Goal: Information Seeking & Learning: Learn about a topic

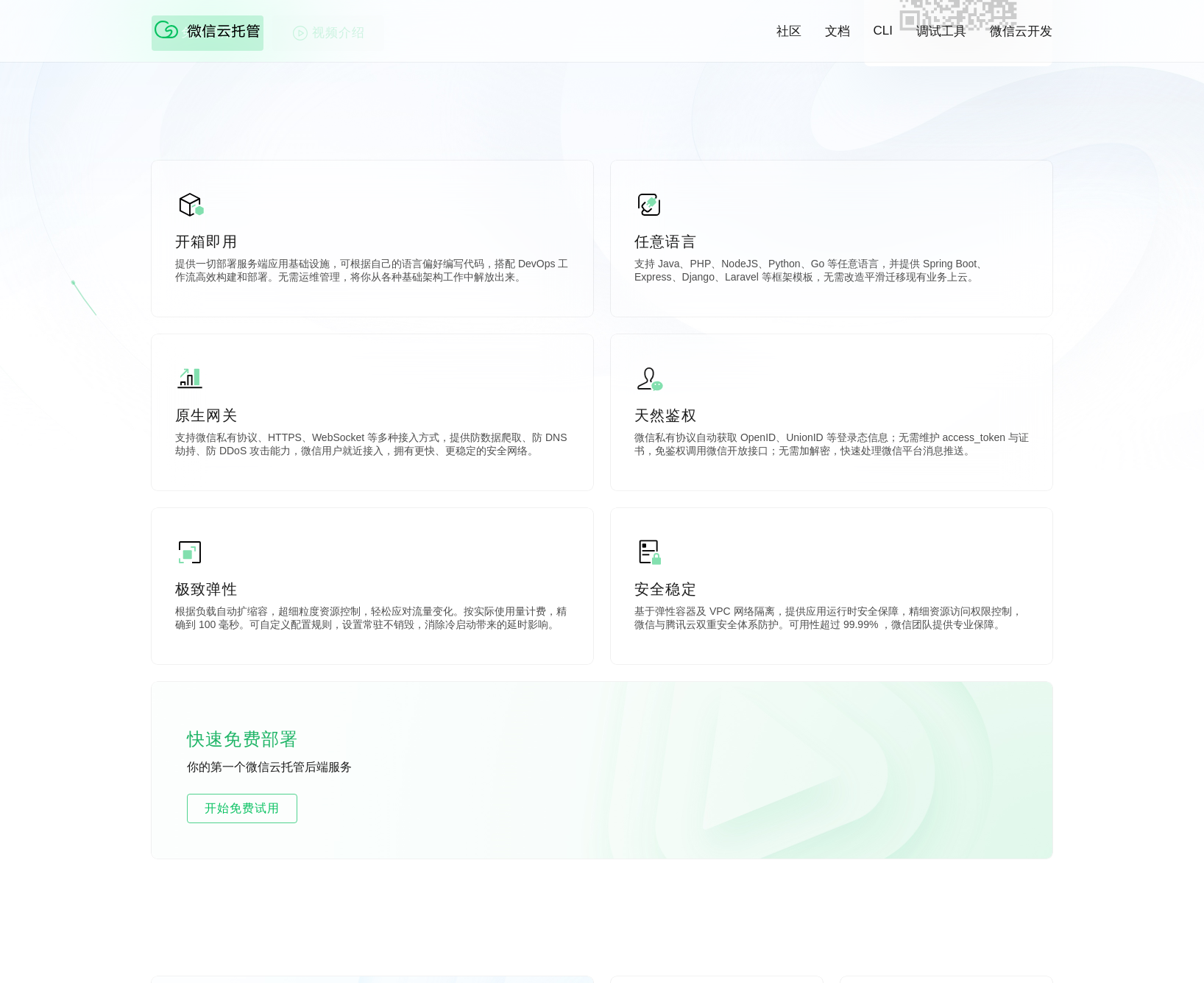
scroll to position [335, 0]
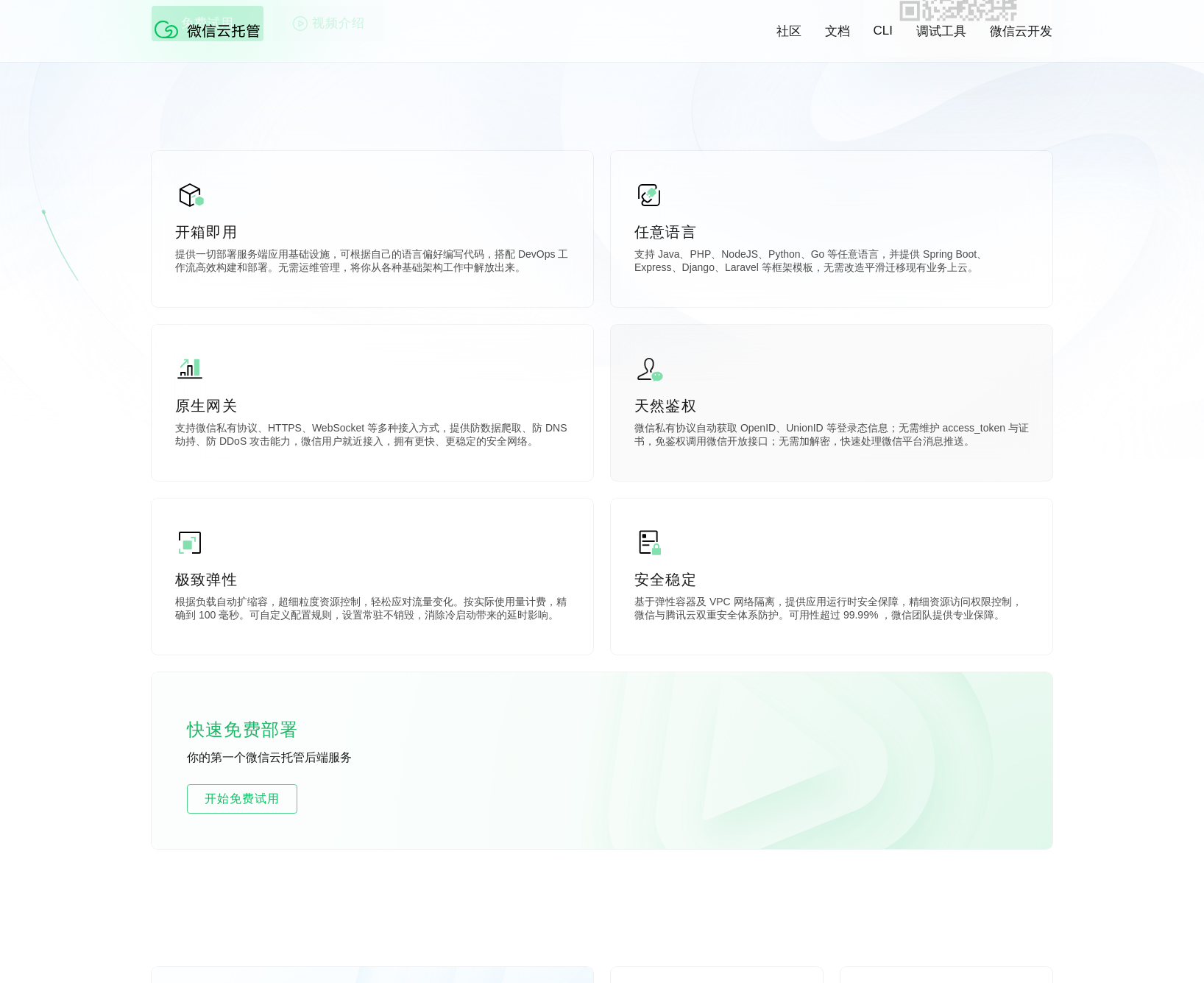
click at [697, 419] on div "天然鉴权 微信私有协议自动获取 OpenID、UnionID 等登录态信息；无需维护 access_token 与证书，免鉴权调用微信开放接口；无需加解密，快…" at bounding box center [832, 402] width 441 height 156
drag, startPoint x: 645, startPoint y: 429, endPoint x: 789, endPoint y: 428, distance: 144.0
click at [789, 428] on p "微信私有协议自动获取 OpenID、UnionID 等登录态信息；无需维护 access_token 与证书，免鉴权调用微信开放接口；无需加解密，快速处理微信…" at bounding box center [832, 437] width 394 height 30
click at [801, 428] on p "微信私有协议自动获取 OpenID、UnionID 等登录态信息；无需维护 access_token 与证书，免鉴权调用微信开放接口；无需加解密，快速处理微信…" at bounding box center [832, 437] width 394 height 30
drag, startPoint x: 796, startPoint y: 429, endPoint x: 677, endPoint y: 427, distance: 119.0
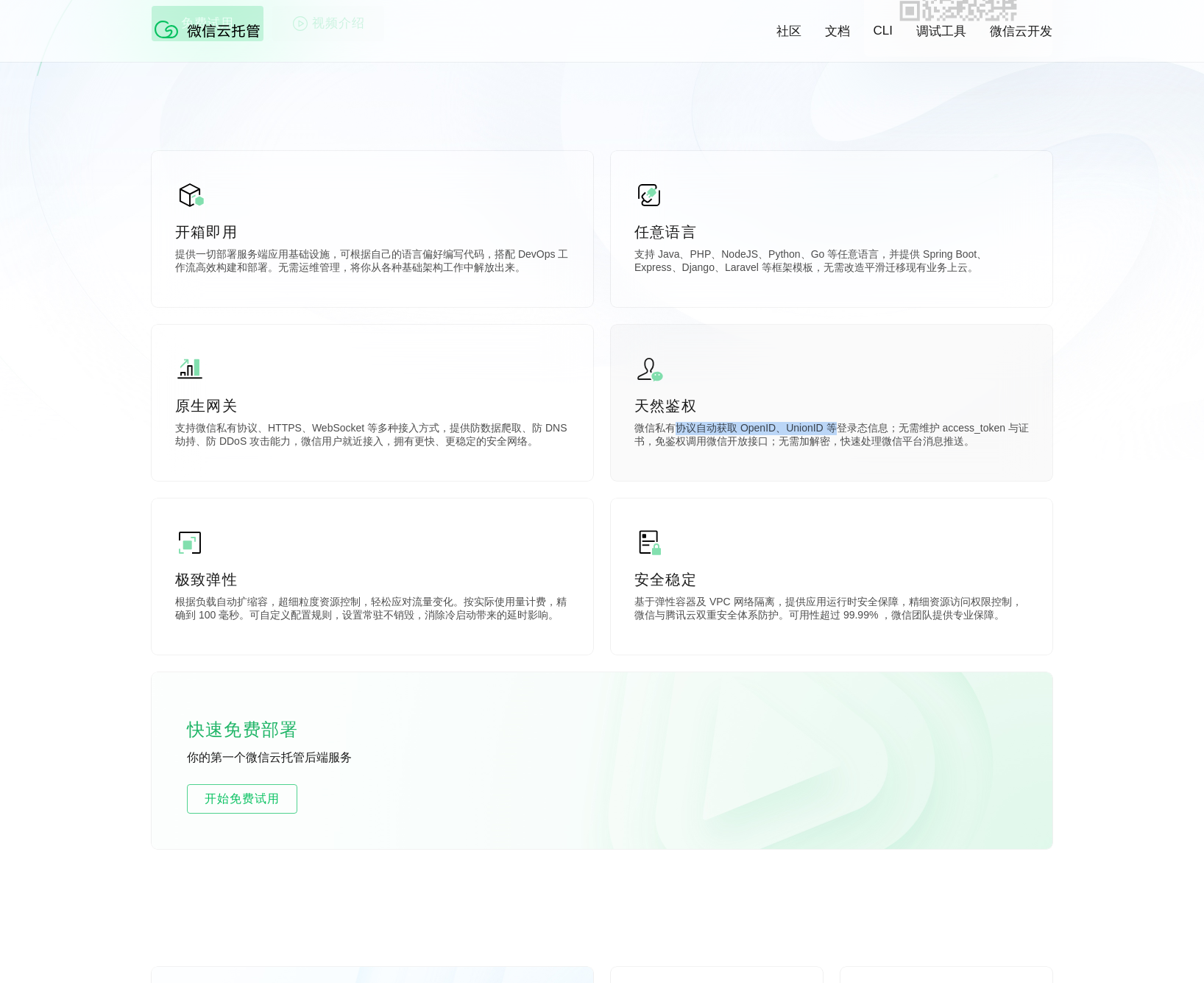
click at [679, 427] on p "微信私有协议自动获取 OpenID、UnionID 等登录态信息；无需维护 access_token 与证书，免鉴权调用微信开放接口；无需加解密，快速处理微信…" at bounding box center [832, 437] width 394 height 30
click at [674, 428] on p "微信私有协议自动获取 OpenID、UnionID 等登录态信息；无需维护 access_token 与证书，免鉴权调用微信开放接口；无需加解密，快速处理微信…" at bounding box center [832, 437] width 394 height 30
drag, startPoint x: 654, startPoint y: 429, endPoint x: 836, endPoint y: 433, distance: 182.0
click at [807, 432] on p "微信私有协议自动获取 OpenID、UnionID 等登录态信息；无需维护 access_token 与证书，免鉴权调用微信开放接口；无需加解密，快速处理微信…" at bounding box center [832, 437] width 394 height 30
click at [836, 433] on p "微信私有协议自动获取 OpenID、UnionID 等登录态信息；无需维护 access_token 与证书，免鉴权调用微信开放接口；无需加解密，快速处理微信…" at bounding box center [832, 437] width 394 height 30
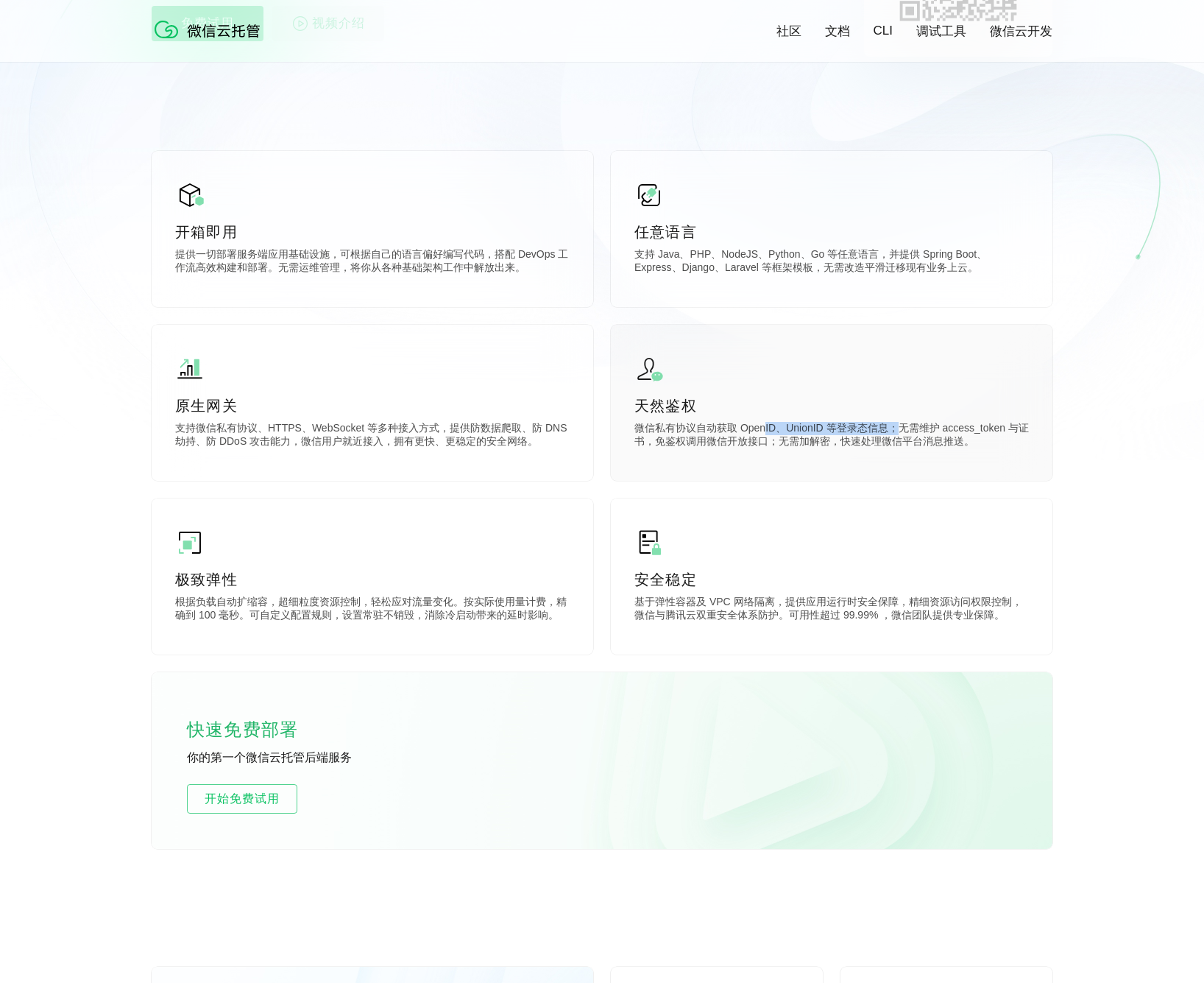
drag, startPoint x: 899, startPoint y: 428, endPoint x: 757, endPoint y: 428, distance: 142.0
click at [767, 428] on p "微信私有协议自动获取 OpenID、UnionID 等登录态信息；无需维护 access_token 与证书，免鉴权调用微信开放接口；无需加解密，快速处理微信…" at bounding box center [832, 437] width 394 height 30
drag, startPoint x: 757, startPoint y: 428, endPoint x: 740, endPoint y: 427, distance: 17.0
click at [756, 428] on p "微信私有协议自动获取 OpenID、UnionID 等登录态信息；无需维护 access_token 与证书，免鉴权调用微信开放接口；无需加解密，快速处理微信…" at bounding box center [832, 437] width 394 height 30
drag, startPoint x: 686, startPoint y: 427, endPoint x: 964, endPoint y: 429, distance: 278.0
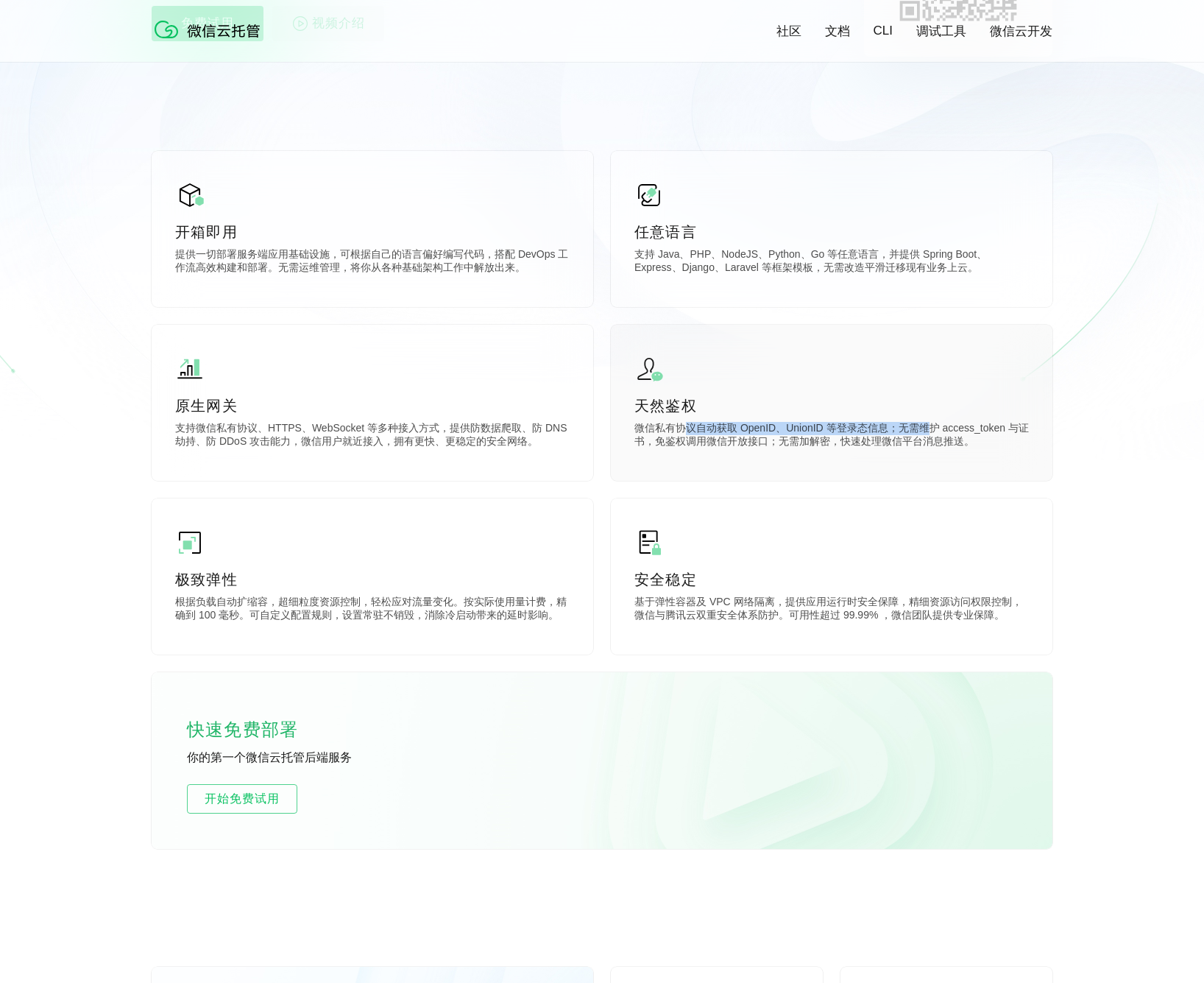
click at [933, 429] on p "微信私有协议自动获取 OpenID、UnionID 等登录态信息；无需维护 access_token 与证书，免鉴权调用微信开放接口；无需加解密，快速处理微信…" at bounding box center [832, 437] width 394 height 30
drag, startPoint x: 972, startPoint y: 429, endPoint x: 1007, endPoint y: 424, distance: 35.4
click at [973, 429] on p "微信私有协议自动获取 OpenID、UnionID 等登录态信息；无需维护 access_token 与证书，免鉴权调用微信开放接口；无需加解密，快速处理微信…" at bounding box center [832, 437] width 394 height 30
drag, startPoint x: 947, startPoint y: 426, endPoint x: 887, endPoint y: 427, distance: 60.0
click at [887, 427] on p "微信私有协议自动获取 OpenID、UnionID 等登录态信息；无需维护 access_token 与证书，免鉴权调用微信开放接口；无需加解密，快速处理微信…" at bounding box center [832, 437] width 394 height 30
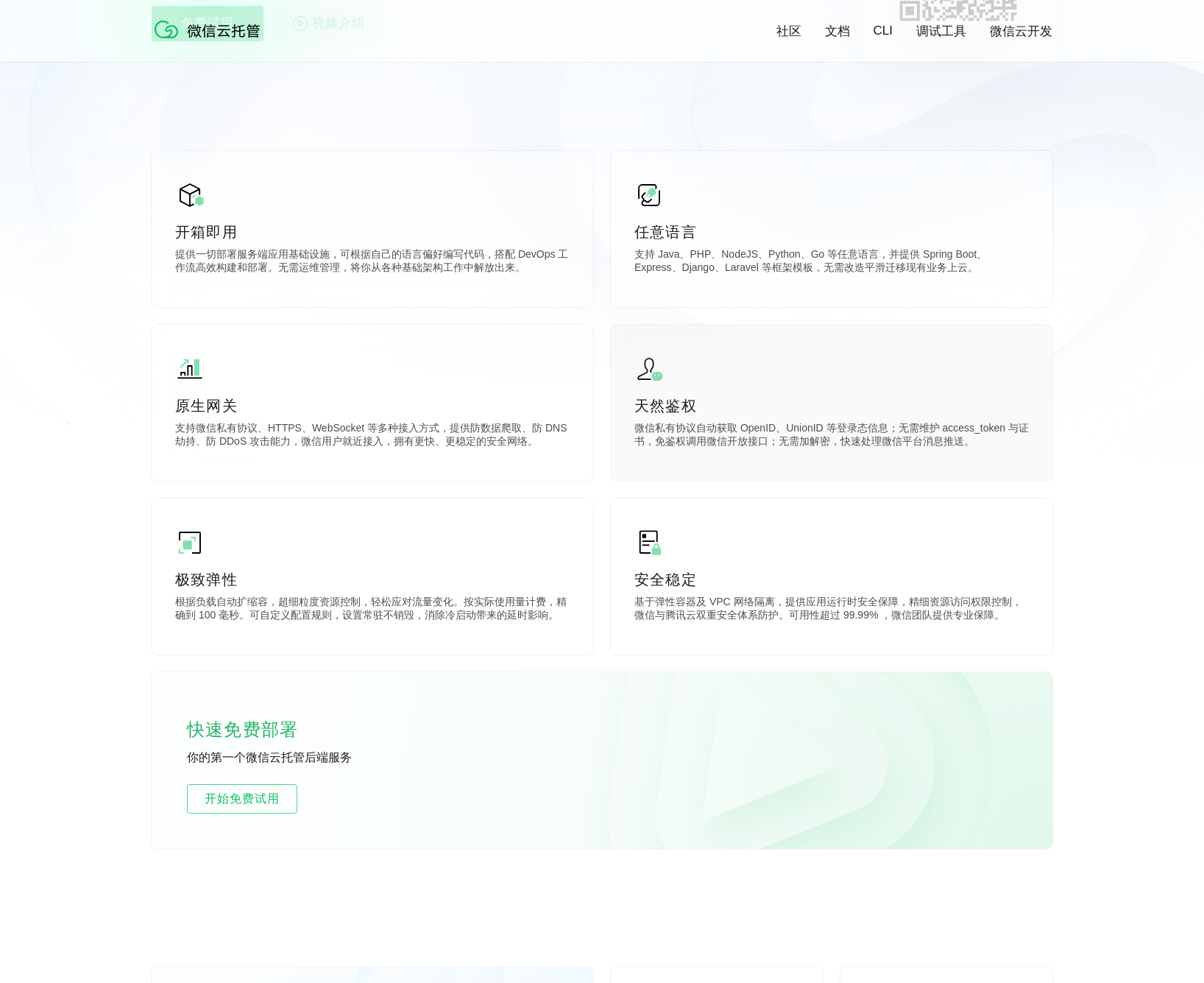
click at [883, 429] on p "微信私有协议自动获取 OpenID、UnionID 等登录态信息；无需维护 access_token 与证书，免鉴权调用微信开放接口；无需加解密，快速处理微信…" at bounding box center [832, 437] width 394 height 30
click at [701, 403] on p "天然鉴权" at bounding box center [832, 405] width 394 height 20
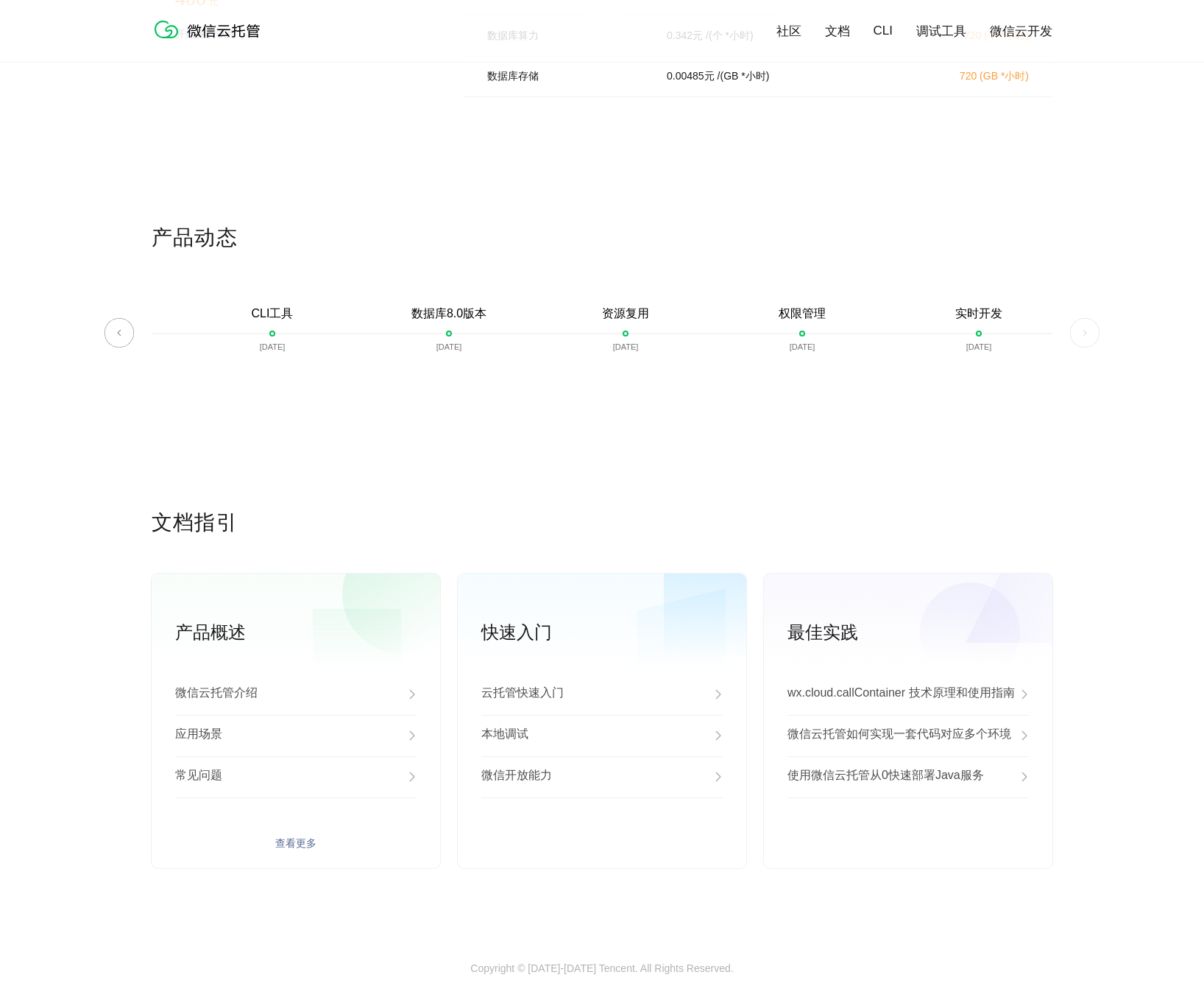
scroll to position [3333, 0]
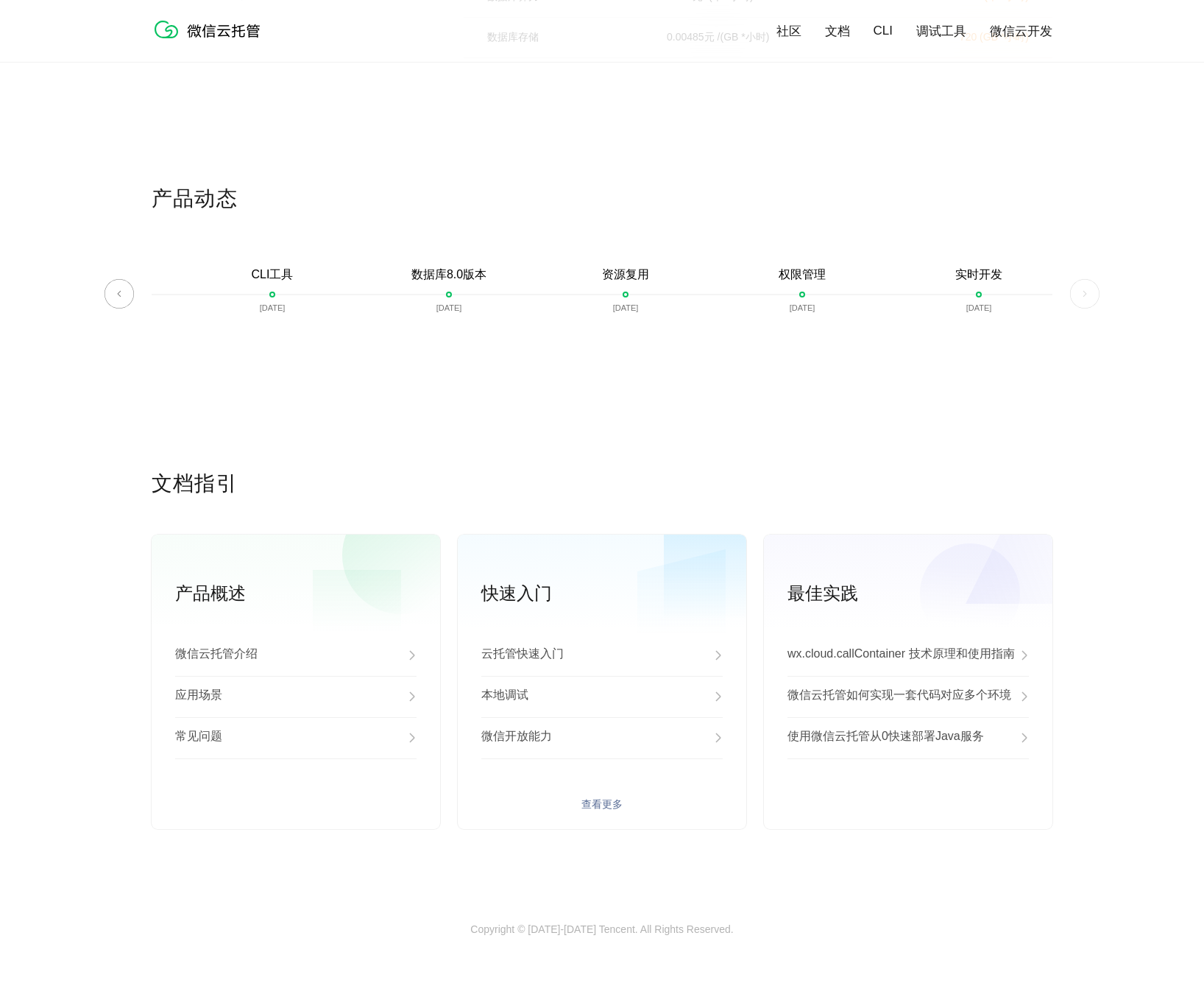
click at [604, 798] on link "查看更多" at bounding box center [602, 804] width 241 height 13
click at [936, 650] on p "wx.cloud.callContainer 技术原理和使用指南" at bounding box center [900, 655] width 228 height 18
